Goal: Transaction & Acquisition: Purchase product/service

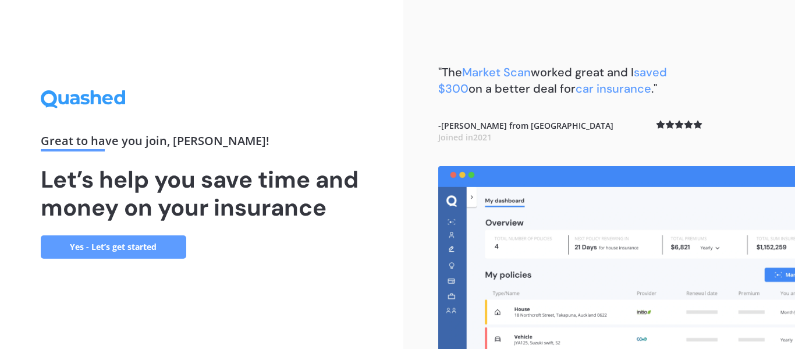
click at [136, 241] on link "Yes - Let’s get started" at bounding box center [113, 246] width 145 height 23
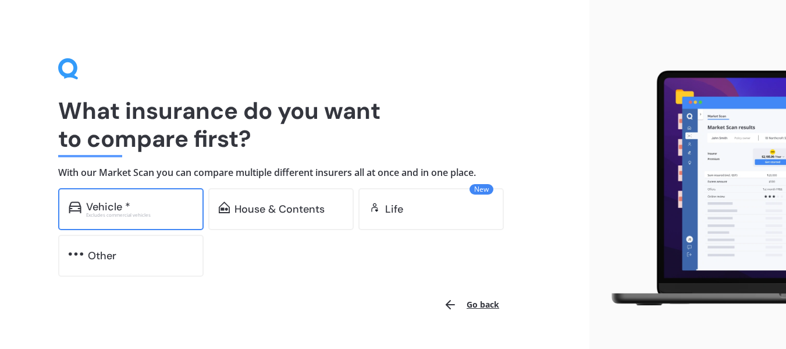
click at [112, 212] on div "Excludes commercial vehicles" at bounding box center [139, 214] width 107 height 5
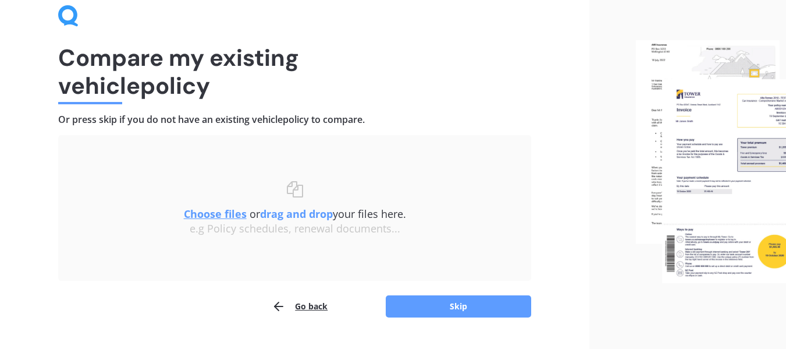
scroll to position [79, 0]
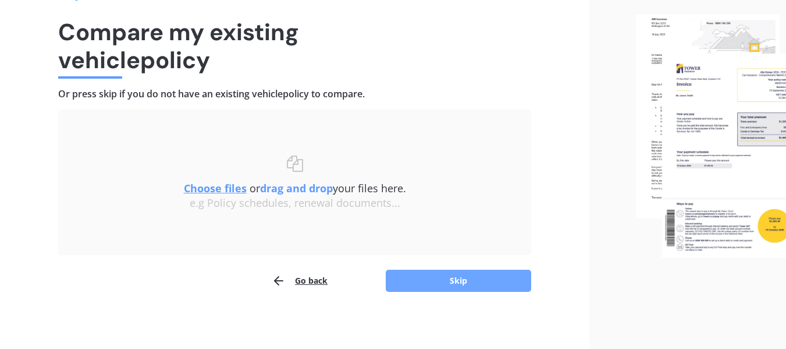
click at [465, 278] on button "Skip" at bounding box center [458, 280] width 145 height 22
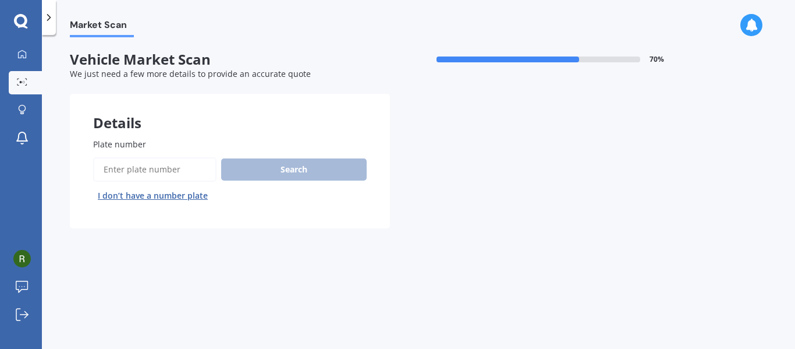
click at [138, 140] on span "Plate number" at bounding box center [119, 143] width 53 height 11
click at [138, 157] on input "Plate number" at bounding box center [154, 169] width 123 height 24
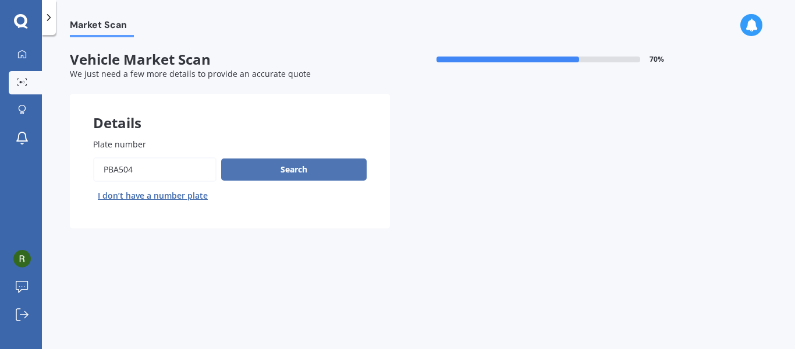
type input "PBA504"
click at [292, 169] on button "Search" at bounding box center [293, 169] width 145 height 22
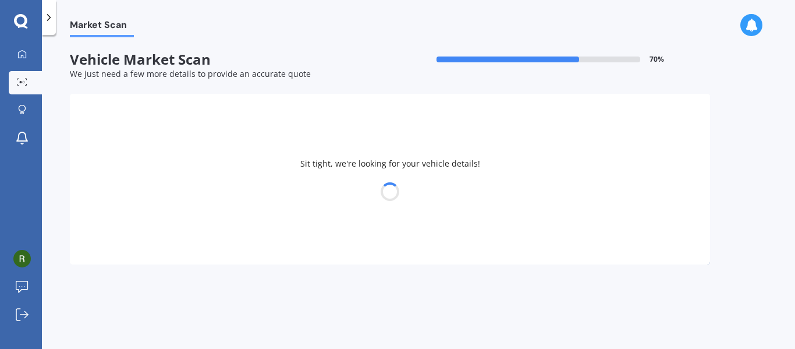
select select "MAZDA"
select select "AXELA"
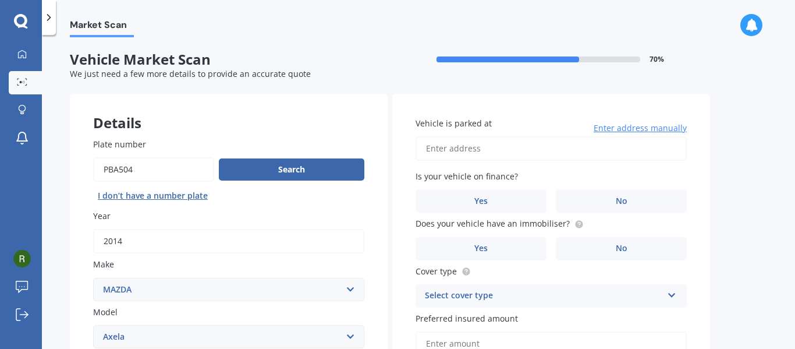
click at [461, 153] on input "Vehicle is parked at" at bounding box center [550, 148] width 271 height 24
click at [631, 201] on label "No" at bounding box center [621, 200] width 131 height 23
click at [0, 0] on input "No" at bounding box center [0, 0] width 0 height 0
click at [471, 148] on input "[STREET_ADDRESS]" at bounding box center [550, 148] width 271 height 24
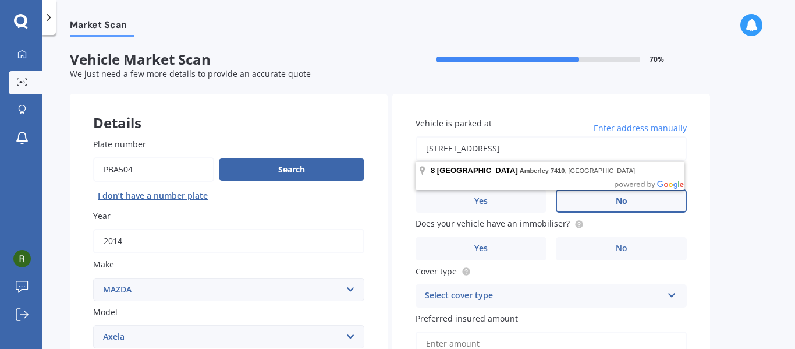
type input "[STREET_ADDRESS]"
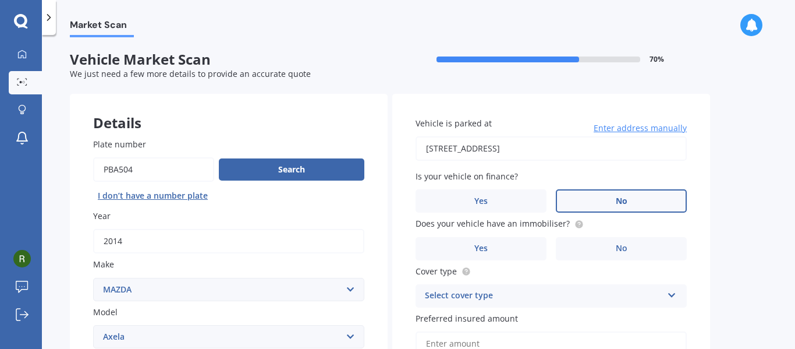
click at [624, 208] on label "No" at bounding box center [621, 200] width 131 height 23
click at [0, 0] on input "No" at bounding box center [0, 0] width 0 height 0
click at [628, 251] on label "No" at bounding box center [621, 248] width 131 height 23
click at [0, 0] on input "No" at bounding box center [0, 0] width 0 height 0
click at [673, 295] on icon at bounding box center [672, 293] width 10 height 8
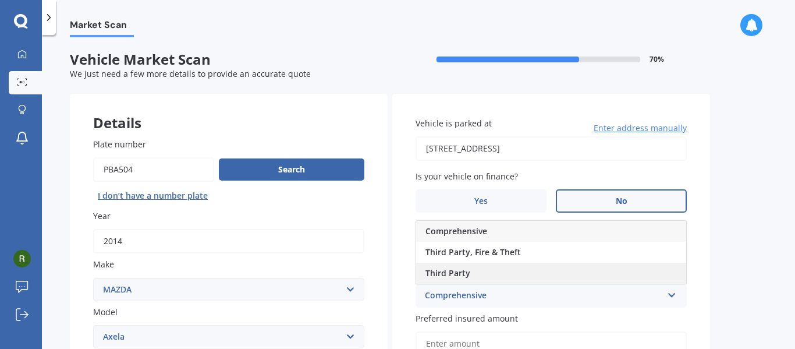
click at [456, 272] on span "Third Party" at bounding box center [447, 272] width 45 height 11
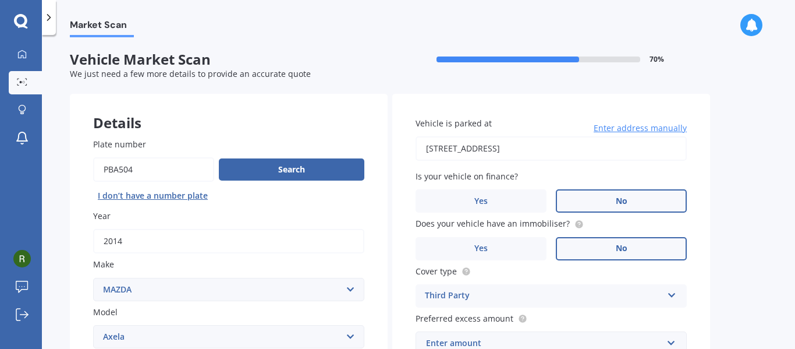
drag, startPoint x: 788, startPoint y: 121, endPoint x: 791, endPoint y: 155, distance: 34.4
click at [791, 155] on div "Market Scan Vehicle Market Scan 70 % We just need a few more details to provide…" at bounding box center [418, 194] width 753 height 314
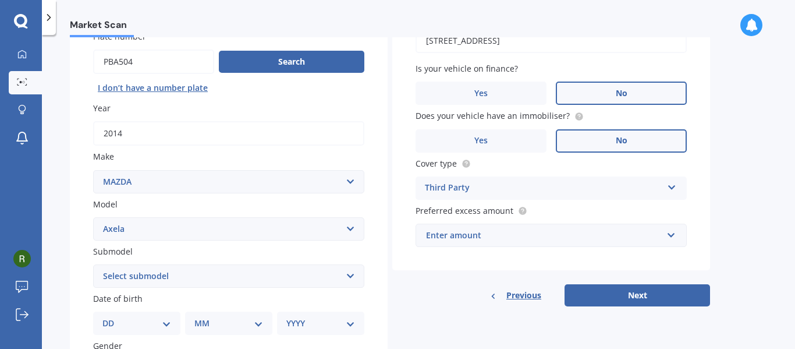
scroll to position [119, 0]
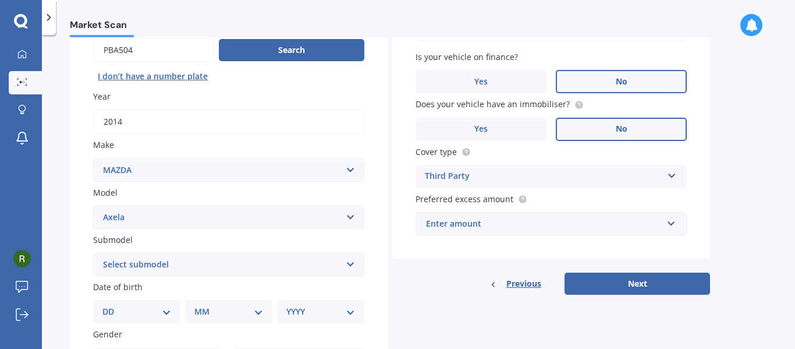
click at [474, 226] on div "Enter amount" at bounding box center [544, 223] width 236 height 13
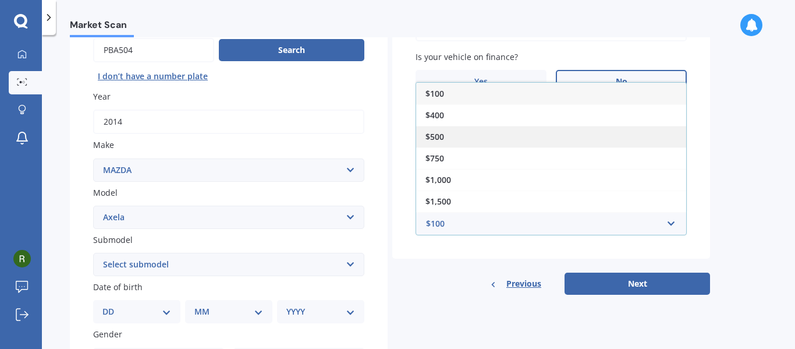
click at [436, 134] on span "$500" at bounding box center [434, 136] width 19 height 11
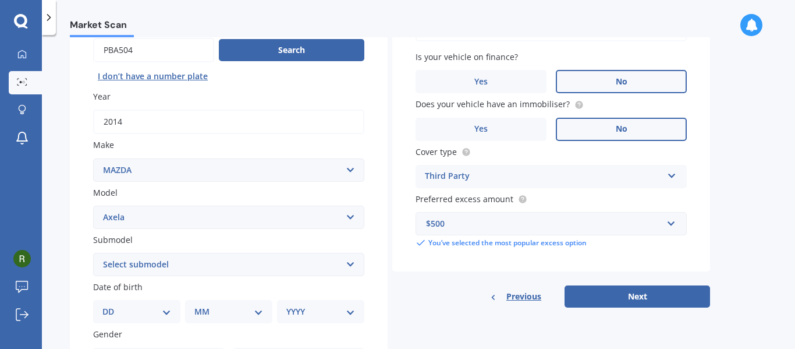
click at [165, 312] on select "DD 01 02 03 04 05 06 07 08 09 10 11 12 13 14 15 16 17 18 19 20 21 22 23 24 25 2…" at bounding box center [136, 311] width 69 height 13
select select "09"
click at [112, 305] on select "DD 01 02 03 04 05 06 07 08 09 10 11 12 13 14 15 16 17 18 19 20 21 22 23 24 25 2…" at bounding box center [136, 311] width 69 height 13
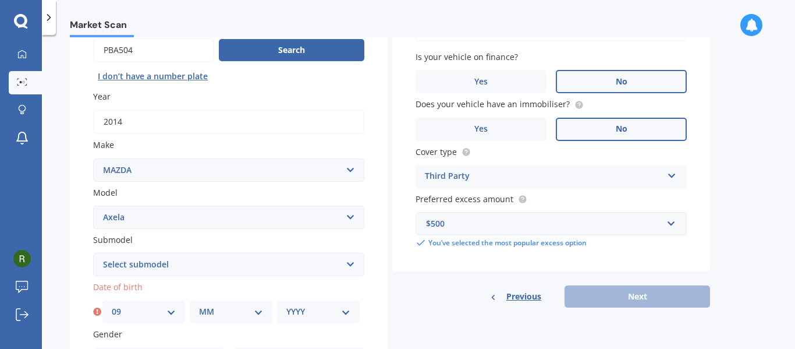
click at [254, 313] on select "MM 01 02 03 04 05 06 07 08 09 10 11 12" at bounding box center [231, 311] width 64 height 13
select select "03"
click at [199, 305] on select "MM 01 02 03 04 05 06 07 08 09 10 11 12" at bounding box center [231, 311] width 64 height 13
click at [341, 310] on select "YYYY 2025 2024 2023 2022 2021 2020 2019 2018 2017 2016 2015 2014 2013 2012 2011…" at bounding box center [318, 311] width 64 height 13
select select "1962"
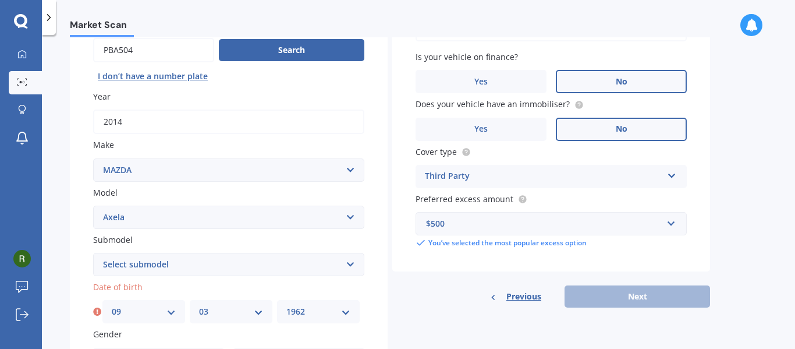
click at [286, 305] on select "YYYY 2025 2024 2023 2022 2021 2020 2019 2018 2017 2016 2015 2014 2013 2012 2011…" at bounding box center [318, 311] width 64 height 13
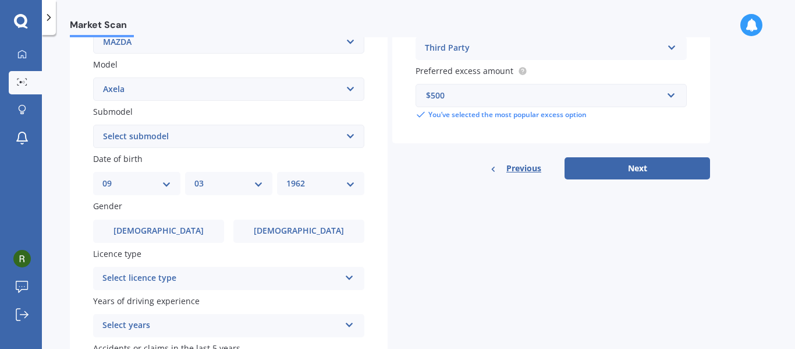
scroll to position [266, 0]
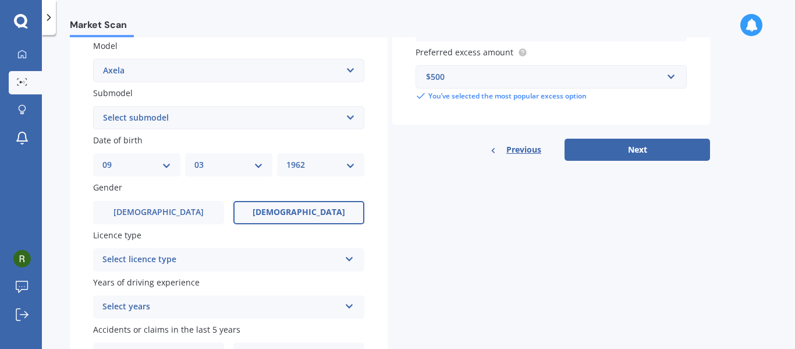
click at [307, 217] on span "[DEMOGRAPHIC_DATA]" at bounding box center [299, 212] width 93 height 10
click at [0, 0] on input "[DEMOGRAPHIC_DATA]" at bounding box center [0, 0] width 0 height 0
click at [351, 259] on icon at bounding box center [349, 257] width 10 height 8
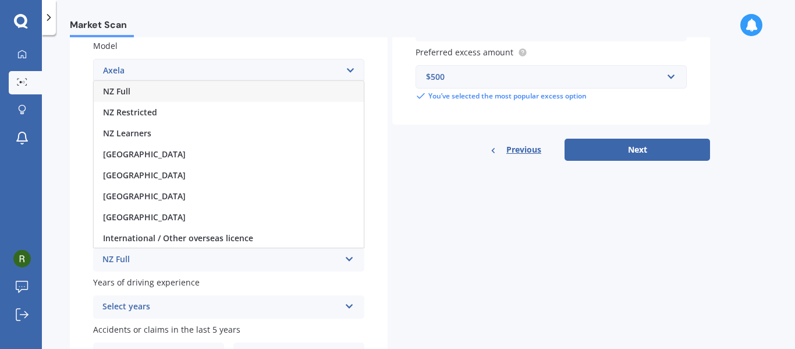
click at [122, 263] on div "NZ Full" at bounding box center [220, 260] width 237 height 14
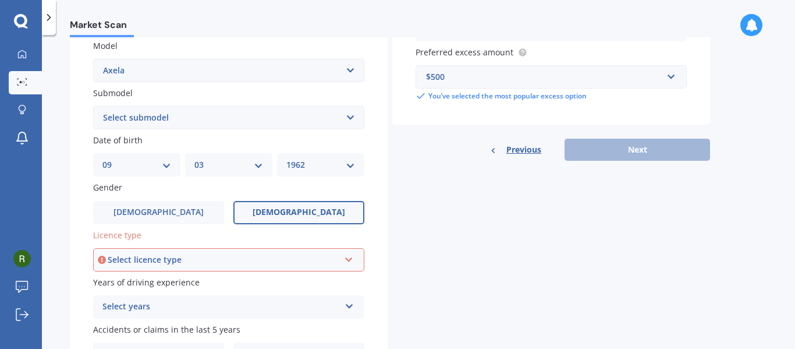
click at [347, 261] on icon at bounding box center [349, 257] width 10 height 8
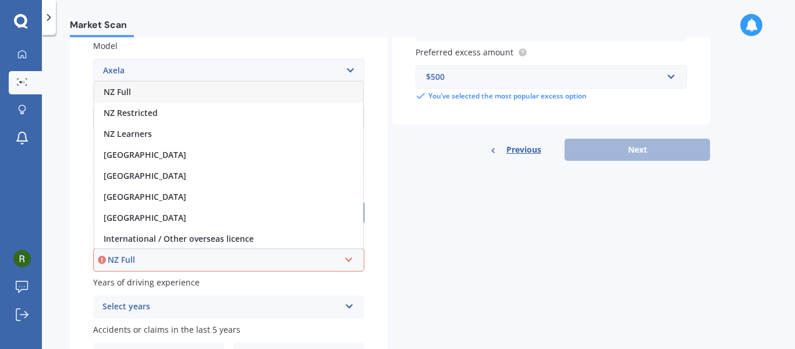
click at [127, 261] on div "NZ Full" at bounding box center [224, 259] width 232 height 13
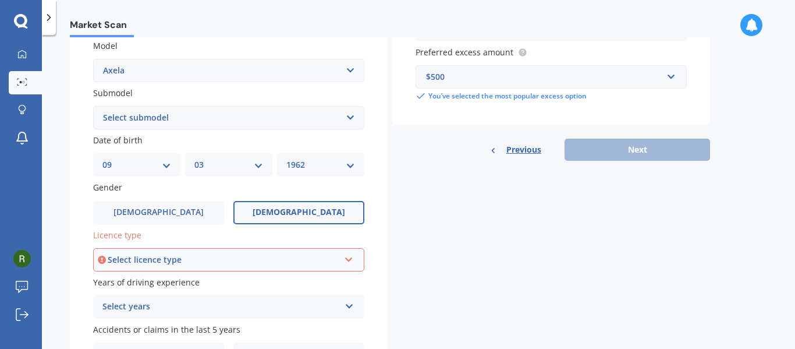
click at [351, 307] on icon at bounding box center [349, 304] width 10 height 8
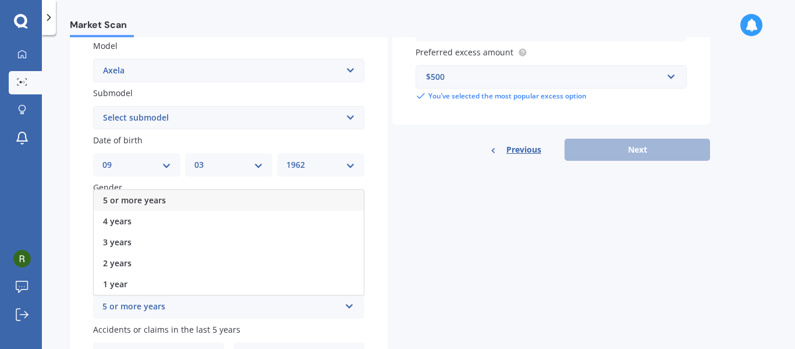
click at [130, 197] on span "5 or more years" at bounding box center [134, 199] width 63 height 11
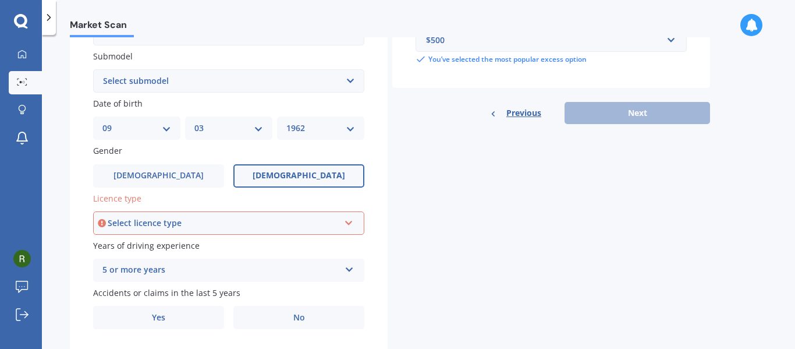
scroll to position [336, 0]
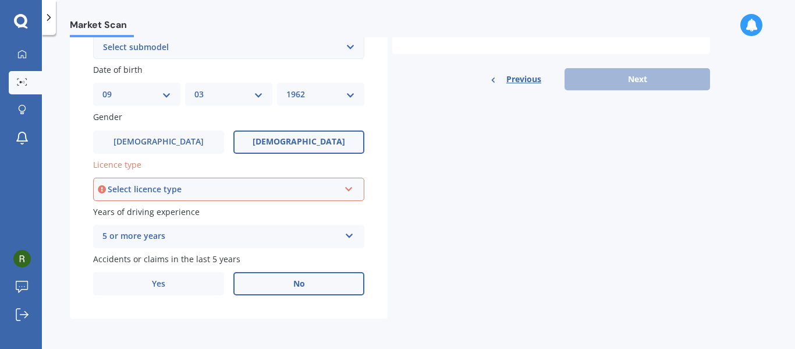
click at [306, 282] on label "No" at bounding box center [298, 283] width 131 height 23
click at [0, 0] on input "No" at bounding box center [0, 0] width 0 height 0
click at [305, 282] on label "No" at bounding box center [298, 283] width 131 height 23
click at [0, 0] on input "No" at bounding box center [0, 0] width 0 height 0
click at [305, 282] on label "No" at bounding box center [298, 283] width 131 height 23
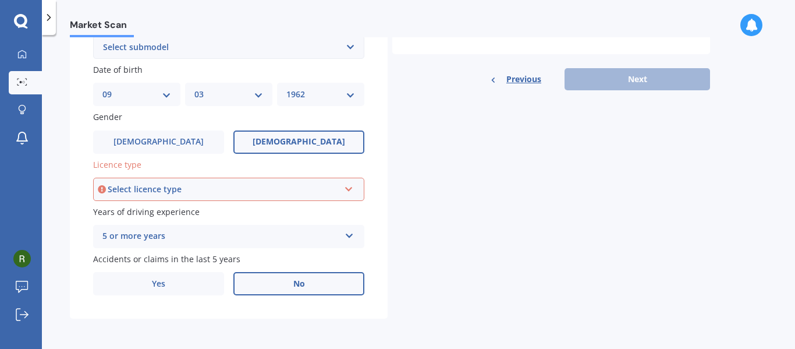
click at [0, 0] on input "No" at bounding box center [0, 0] width 0 height 0
click at [406, 210] on div "Details Plate number Search I don’t have a number plate Year [DATE] Make Select…" at bounding box center [390, 38] width 640 height 562
click at [293, 288] on span "No" at bounding box center [299, 284] width 12 height 10
click at [0, 0] on input "No" at bounding box center [0, 0] width 0 height 0
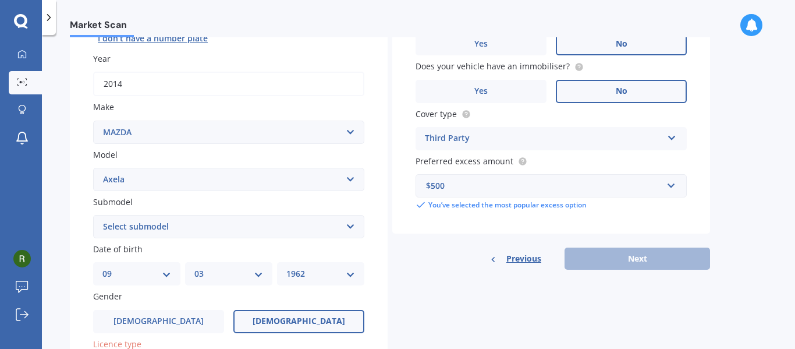
scroll to position [161, 0]
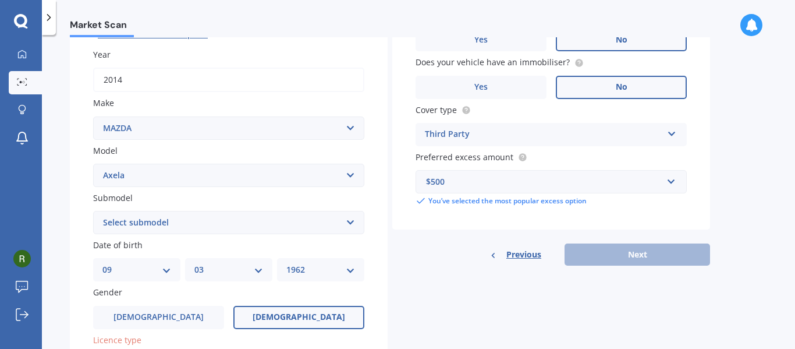
click at [635, 255] on div "Previous Next" at bounding box center [551, 254] width 318 height 22
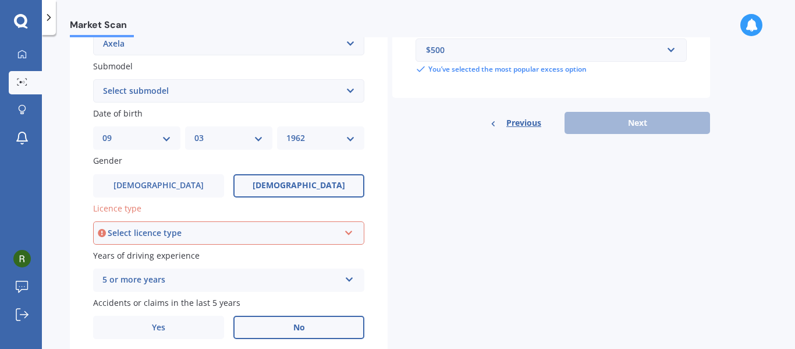
click at [349, 232] on icon at bounding box center [349, 230] width 10 height 8
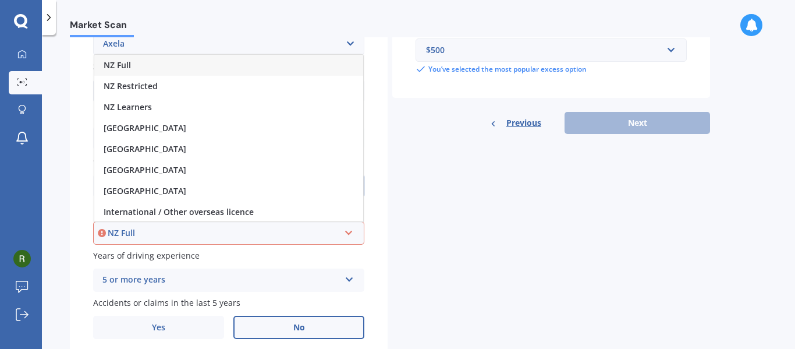
click at [125, 67] on span "NZ Full" at bounding box center [117, 64] width 27 height 11
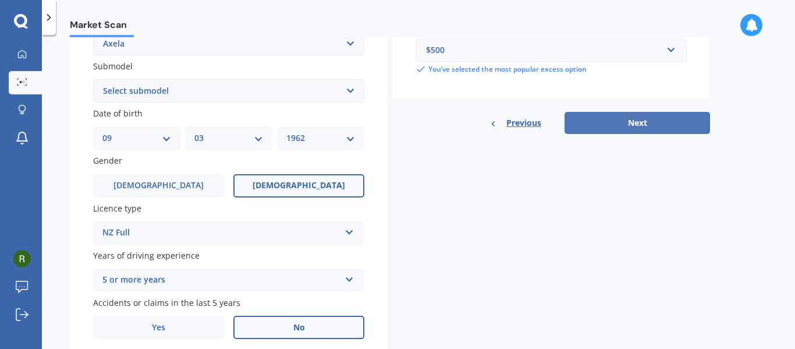
click at [653, 122] on button "Next" at bounding box center [636, 123] width 145 height 22
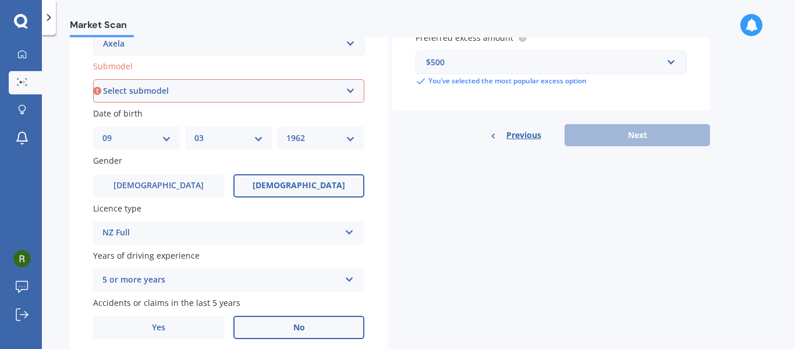
click at [348, 93] on select "Select submodel (All other) 2.3 Sporthatch 2.3 turbo Hatchback Hatchback turbo …" at bounding box center [228, 90] width 271 height 23
select select "HATCHBACK"
click at [93, 102] on select "Select submodel (All other) 2.3 Sporthatch 2.3 turbo Hatchback Hatchback turbo …" at bounding box center [228, 90] width 271 height 23
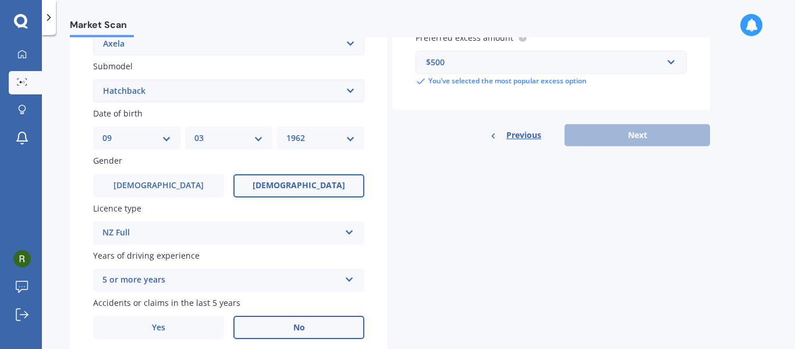
scroll to position [80, 0]
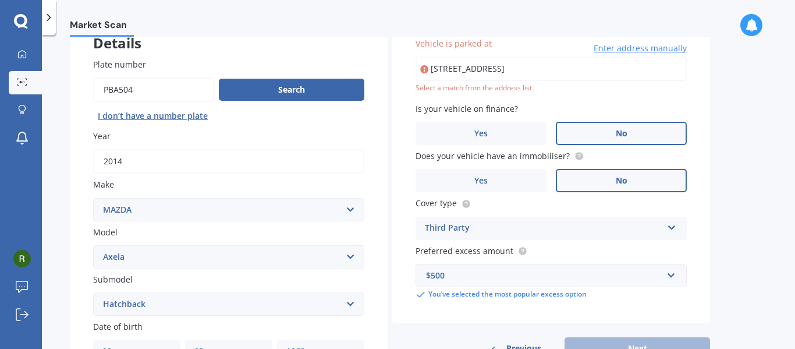
type input "[STREET_ADDRESS]"
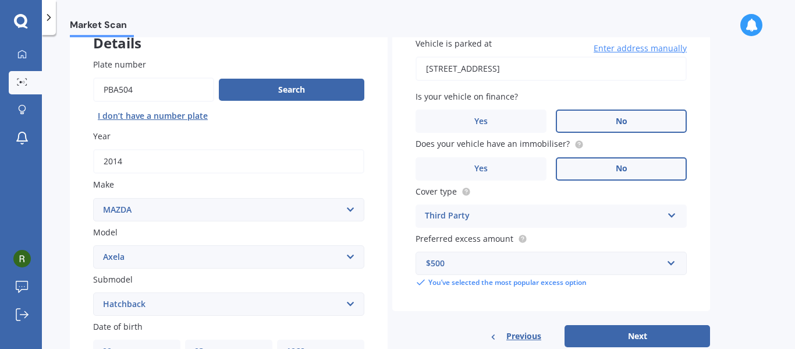
scroll to position [157, 0]
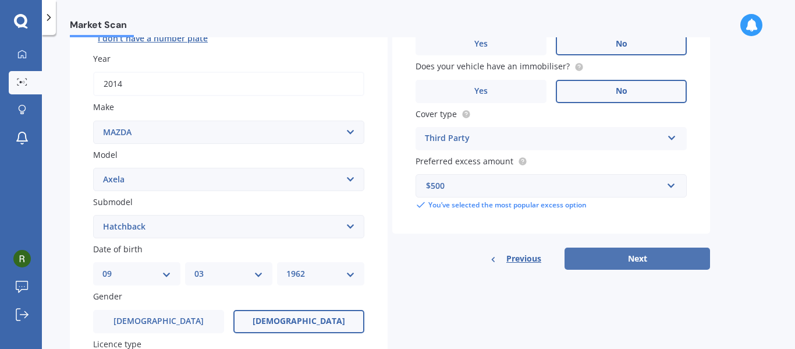
click at [637, 257] on button "Next" at bounding box center [636, 258] width 145 height 22
select select "09"
select select "03"
select select "1962"
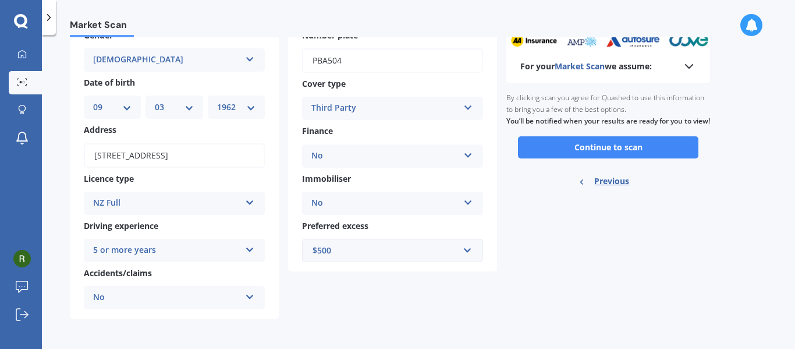
scroll to position [0, 0]
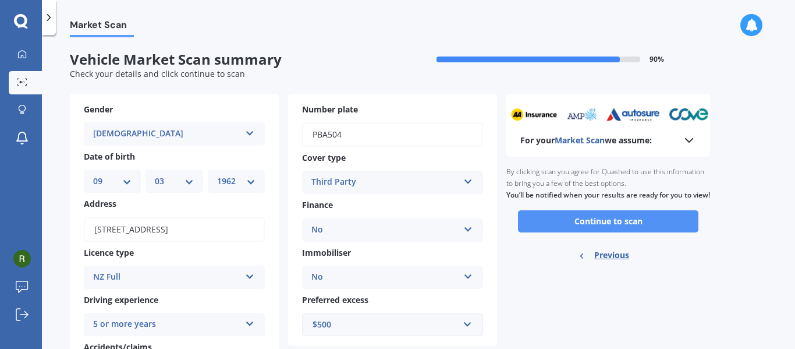
click at [612, 231] on button "Continue to scan" at bounding box center [608, 221] width 180 height 22
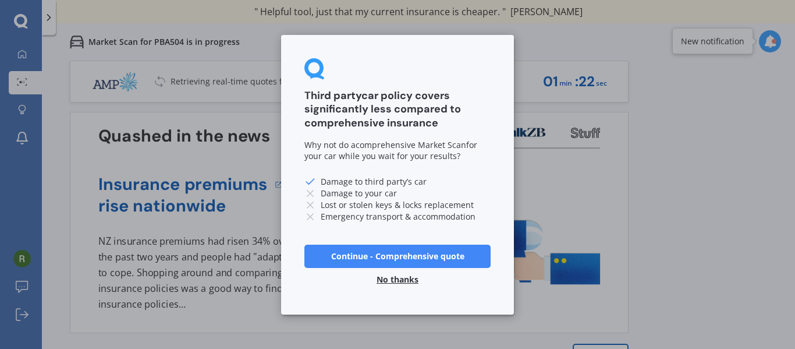
click at [404, 280] on button "No thanks" at bounding box center [398, 278] width 56 height 23
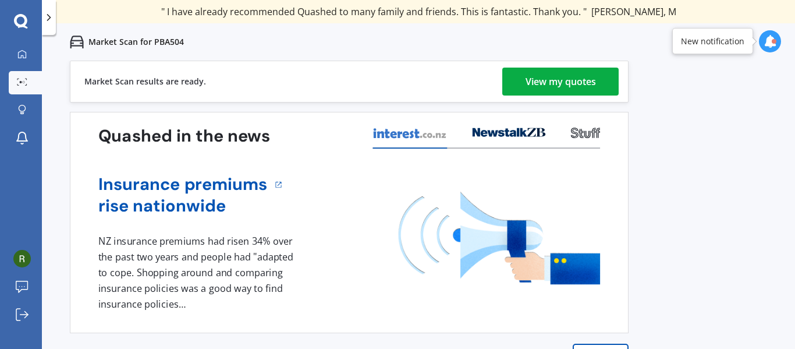
click at [561, 81] on div "View my quotes" at bounding box center [560, 81] width 70 height 28
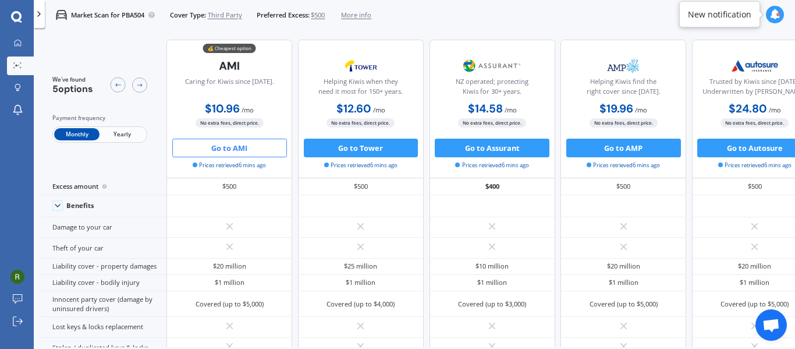
click at [239, 150] on button "Go to AMI" at bounding box center [229, 147] width 115 height 19
